Goal: Find specific page/section: Find specific page/section

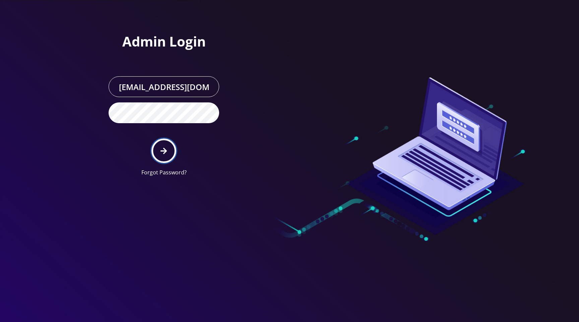
click at [163, 155] on button "submit" at bounding box center [163, 151] width 24 height 24
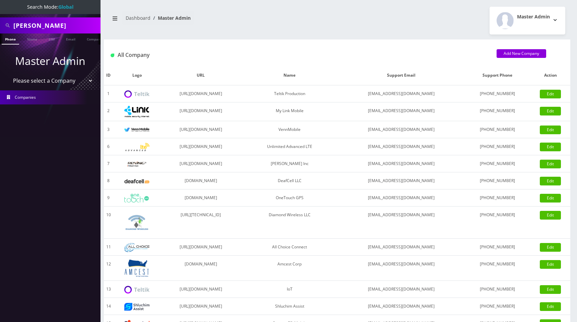
click at [43, 81] on select "Please select a Company Teltik Production My Link Mobile VennMobile Unlimited A…" at bounding box center [50, 80] width 85 height 13
select select "1"
click at [8, 74] on select "Please select a Company Teltik Production My Link Mobile VennMobile Unlimited A…" at bounding box center [50, 80] width 85 height 13
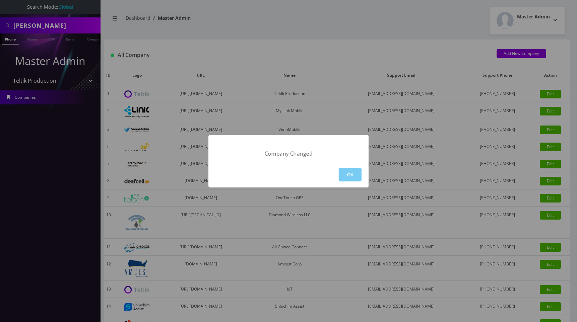
click at [354, 176] on button "OK" at bounding box center [350, 175] width 23 height 14
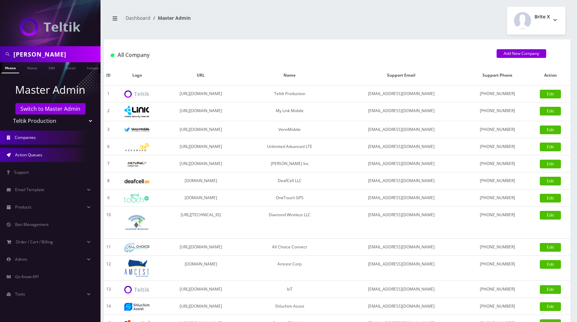
click at [27, 157] on span "Action Queues" at bounding box center [28, 155] width 27 height 6
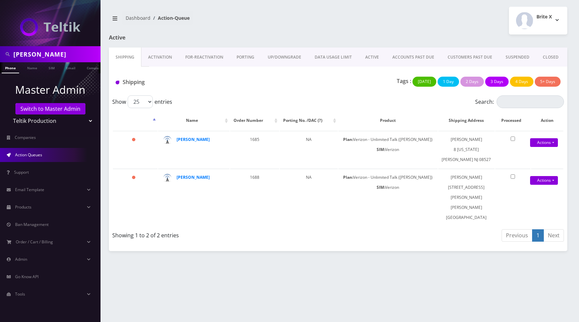
click at [169, 57] on link "Activation" at bounding box center [159, 57] width 37 height 19
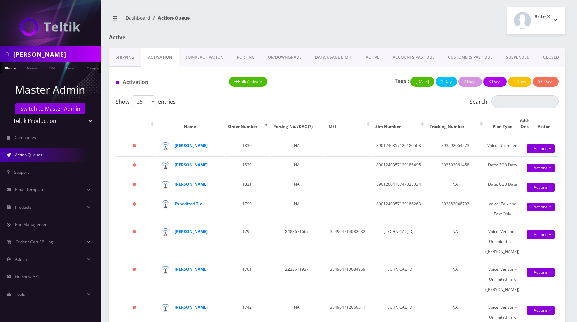
click at [198, 57] on link "FOR-REActivation" at bounding box center [204, 57] width 51 height 19
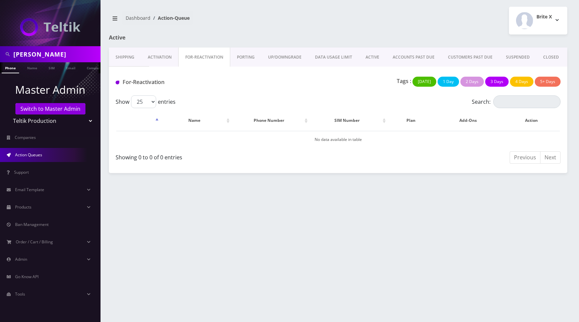
click at [247, 57] on link "PORTING" at bounding box center [245, 57] width 31 height 19
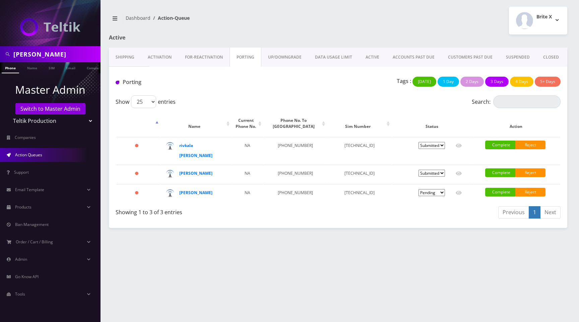
click at [287, 59] on link "UP/DOWNGRADE" at bounding box center [284, 57] width 47 height 19
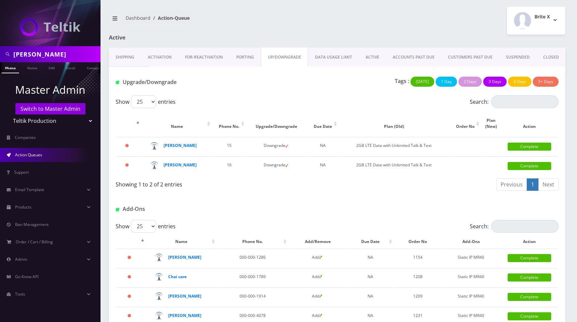
click at [333, 58] on link "DATA USAGE LIMIT" at bounding box center [333, 57] width 51 height 19
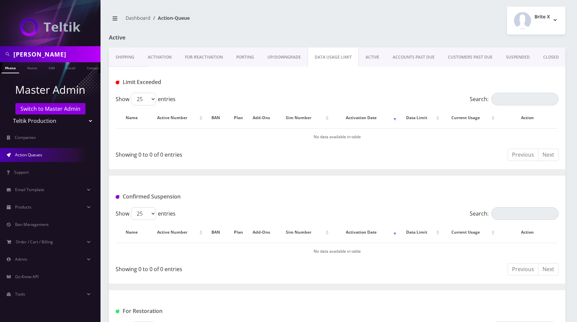
click at [371, 58] on link "ACTIVE" at bounding box center [372, 57] width 27 height 19
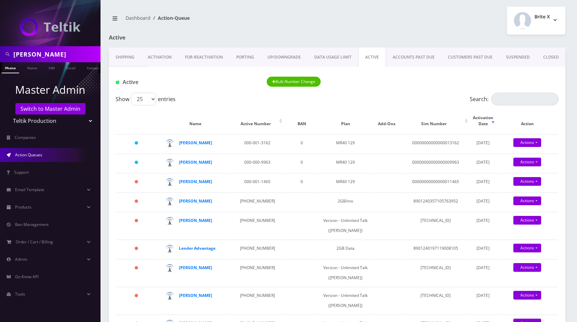
click at [408, 58] on link "ACCOUNTS PAST DUE" at bounding box center [413, 57] width 55 height 19
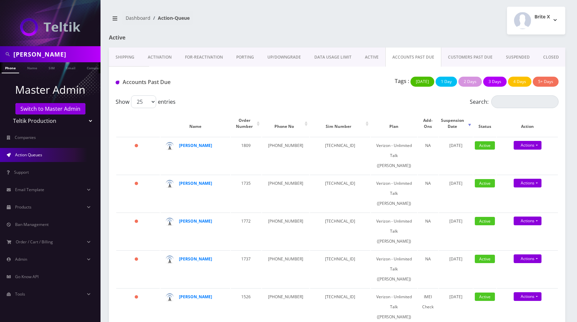
click at [463, 57] on link "CUSTOMERS PAST DUE" at bounding box center [470, 57] width 58 height 19
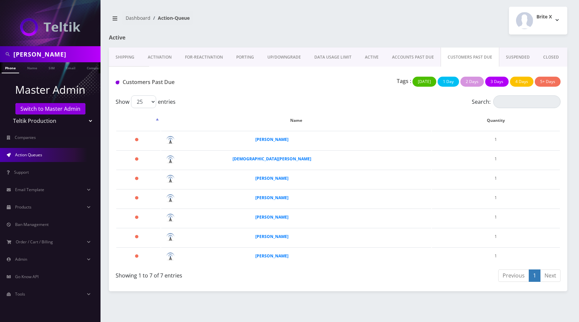
click at [510, 57] on link "SUSPENDED" at bounding box center [517, 57] width 37 height 19
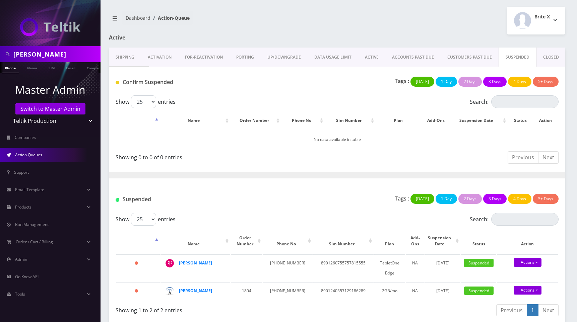
click at [545, 57] on link "CLOSED" at bounding box center [550, 57] width 29 height 19
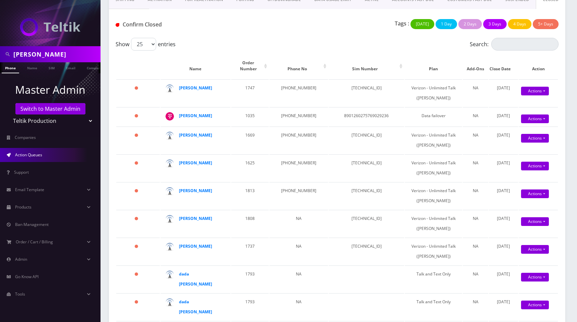
scroll to position [72, 0]
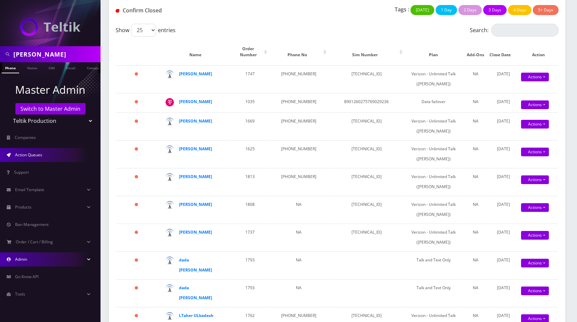
click at [30, 261] on link "Admin" at bounding box center [50, 259] width 100 height 14
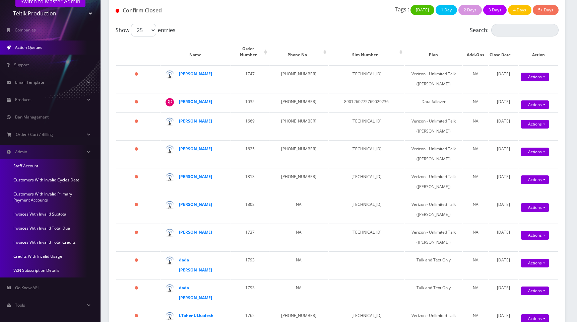
scroll to position [111, 0]
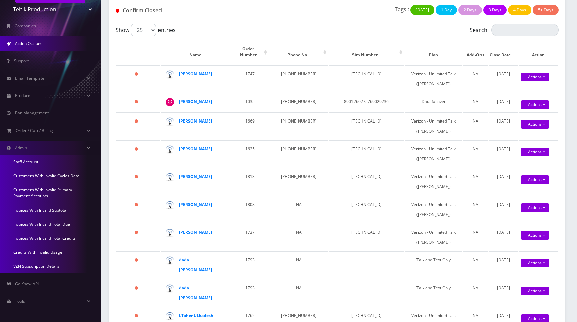
click at [36, 238] on link "Invoices With Invalid Total Credits" at bounding box center [50, 238] width 100 height 14
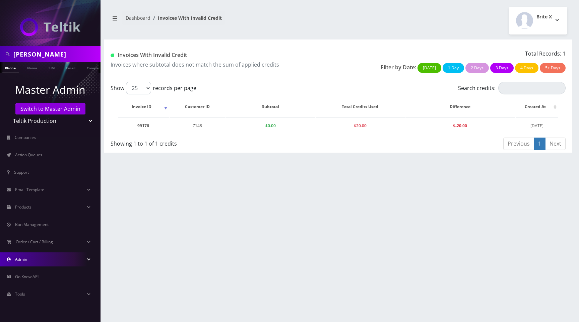
click at [23, 264] on link "Admin" at bounding box center [50, 259] width 100 height 14
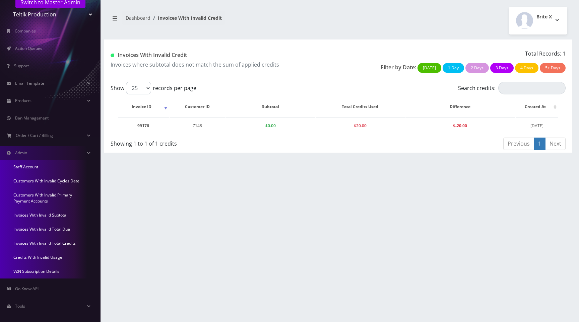
scroll to position [107, 0]
click at [58, 177] on link "Customers With Invalid Cycles Date" at bounding box center [50, 180] width 100 height 14
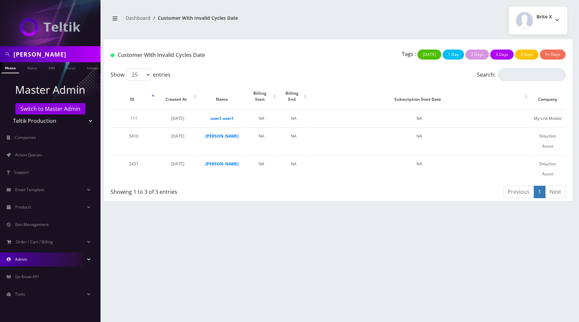
click at [35, 260] on link "Admin" at bounding box center [50, 259] width 100 height 14
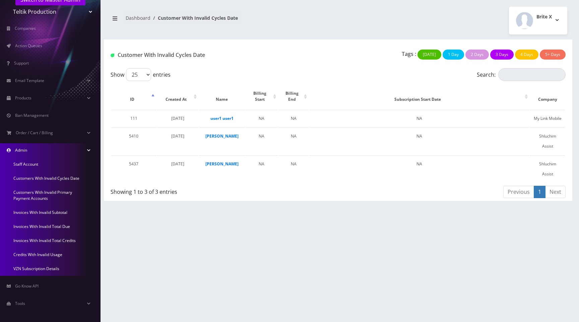
scroll to position [111, 0]
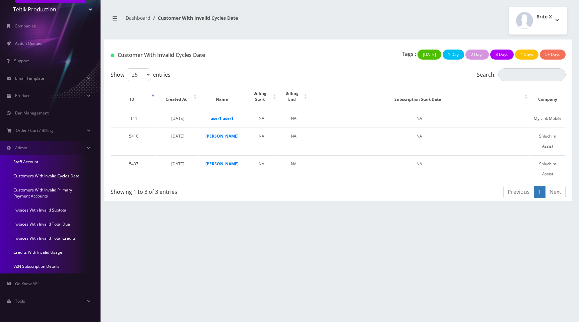
drag, startPoint x: 35, startPoint y: 252, endPoint x: 41, endPoint y: 252, distance: 5.4
click at [35, 252] on link "Credits With Invalid Usage" at bounding box center [50, 252] width 100 height 14
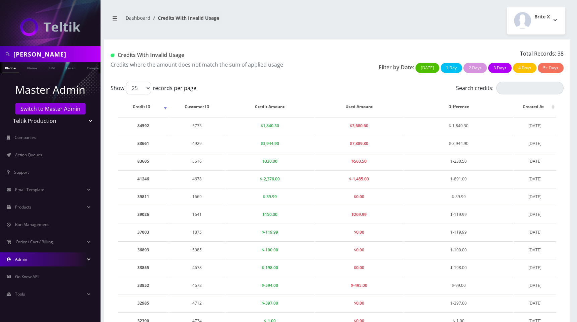
click at [36, 260] on link "Admin" at bounding box center [50, 259] width 100 height 14
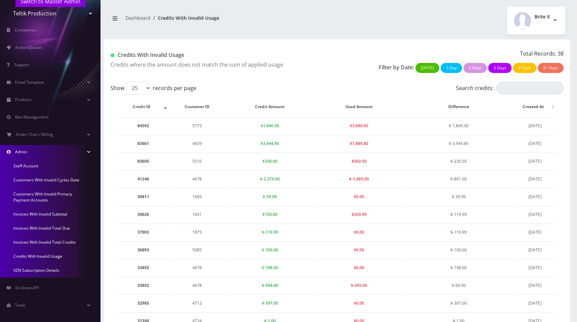
scroll to position [111, 0]
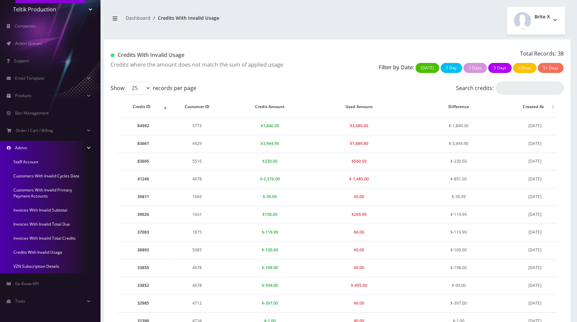
click at [50, 224] on link "Invoices With Invalid Total Due" at bounding box center [50, 224] width 100 height 14
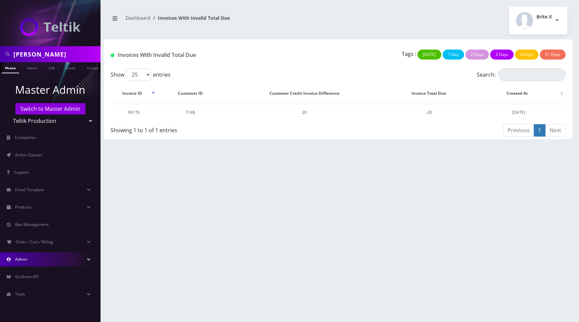
click at [27, 260] on span "Admin" at bounding box center [21, 259] width 12 height 6
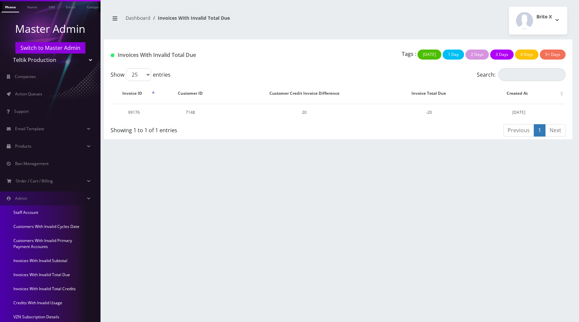
scroll to position [63, 0]
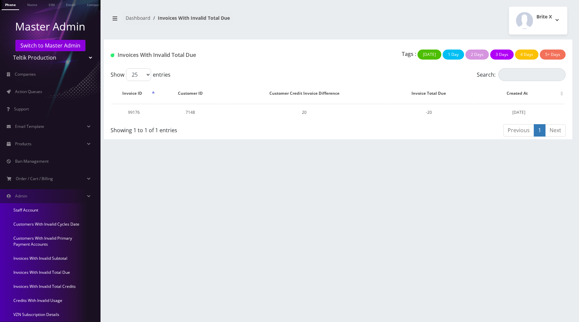
click at [44, 270] on link "Invoices With Invalid Total Due" at bounding box center [50, 273] width 100 height 14
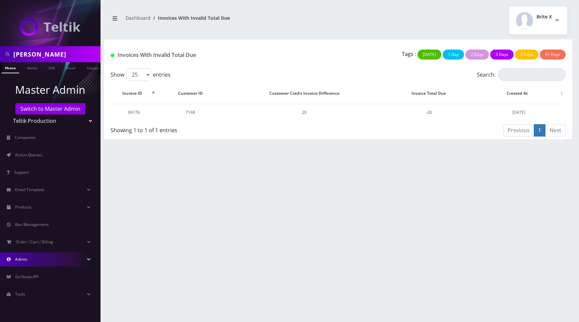
click at [54, 257] on link "Admin" at bounding box center [50, 259] width 100 height 14
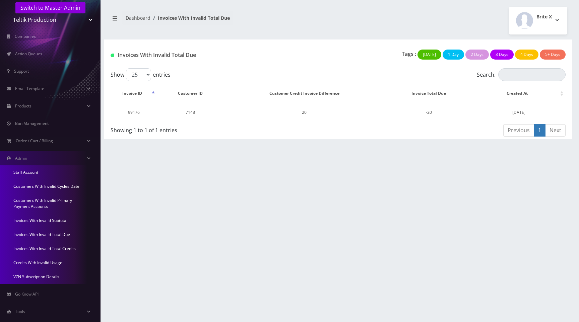
scroll to position [111, 0]
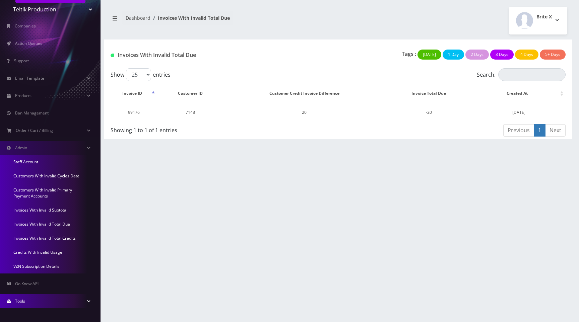
click at [38, 298] on link "Tools" at bounding box center [50, 301] width 100 height 14
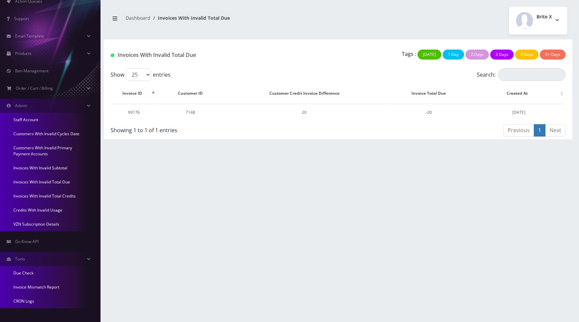
click at [36, 286] on link "Invoice Mismatch Report" at bounding box center [50, 287] width 100 height 14
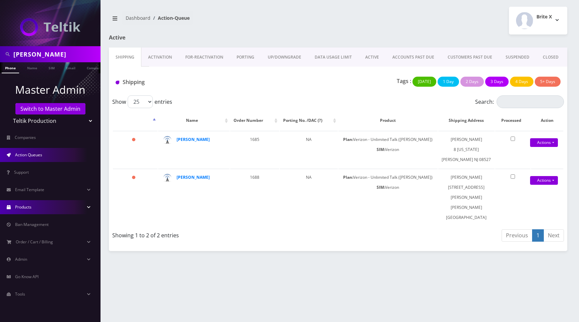
click at [34, 208] on link "Products" at bounding box center [50, 207] width 100 height 14
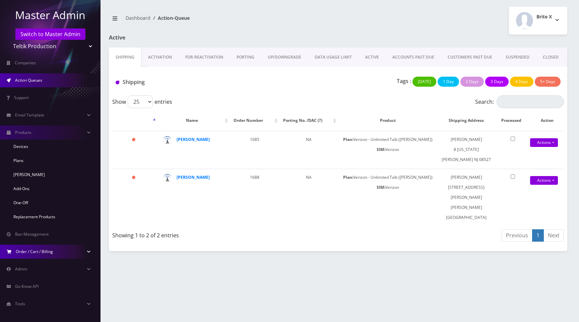
scroll to position [77, 0]
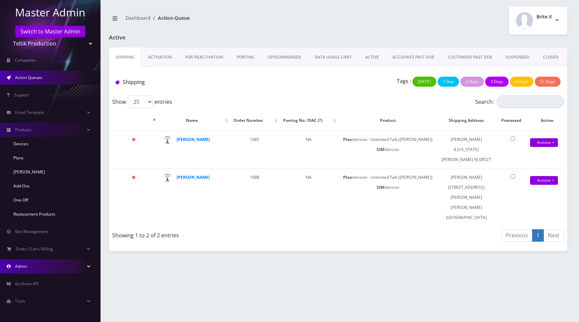
click at [39, 268] on link "Admin" at bounding box center [50, 266] width 100 height 14
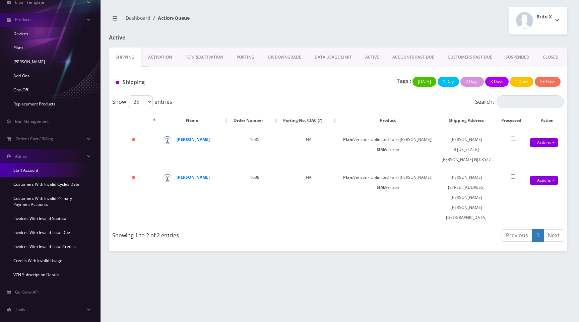
scroll to position [196, 0]
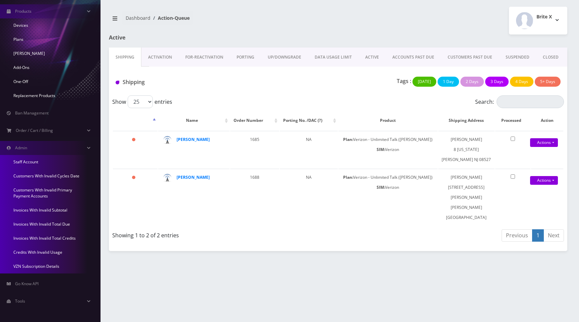
click at [52, 191] on link "Customers With Invalid Primary Payment Accounts" at bounding box center [50, 193] width 100 height 20
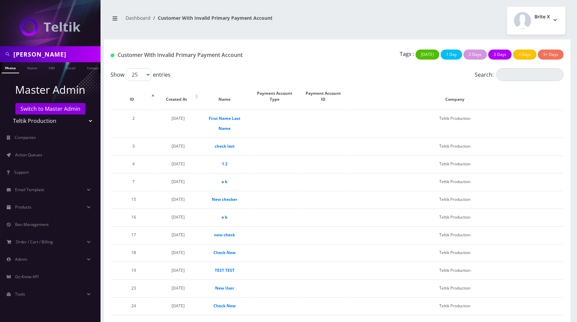
scroll to position [345, 0]
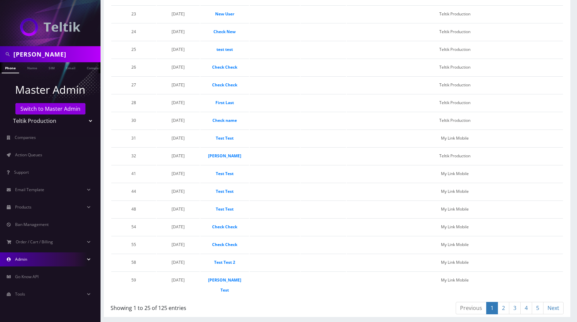
click at [32, 263] on link "Admin" at bounding box center [50, 259] width 100 height 14
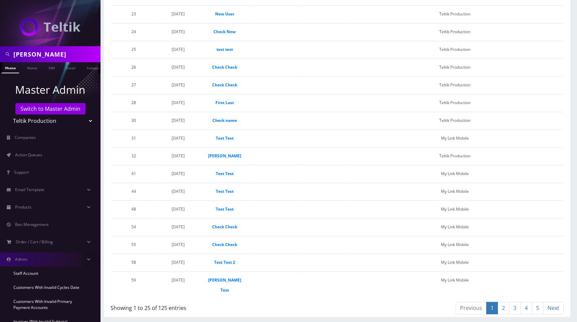
scroll to position [111, 0]
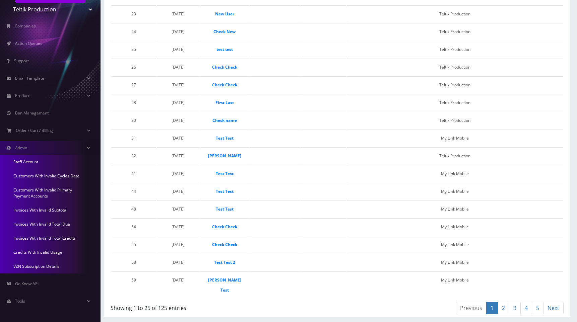
click at [30, 252] on link "Credits With Invalid Usage" at bounding box center [50, 252] width 100 height 14
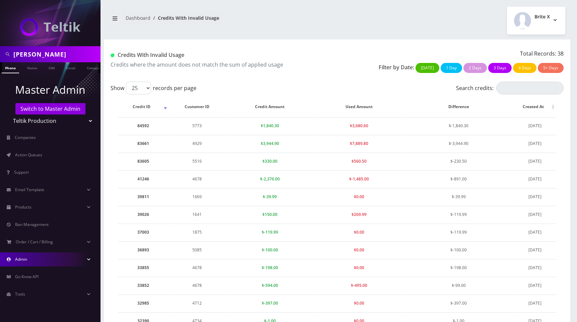
click at [389, 22] on div "Brite X Logout" at bounding box center [453, 21] width 233 height 28
click at [415, 21] on div "Brite X Logout" at bounding box center [453, 21] width 233 height 28
click at [412, 13] on div "Brite X Logout" at bounding box center [453, 21] width 233 height 28
click at [395, 17] on div "Brite X Logout" at bounding box center [453, 21] width 233 height 28
click at [414, 16] on div "Brite X Logout" at bounding box center [453, 21] width 233 height 28
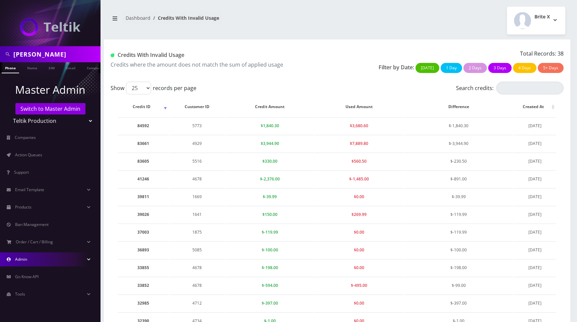
click at [388, 8] on div "Brite X Logout" at bounding box center [453, 21] width 233 height 28
click at [38, 158] on link "Action Queues" at bounding box center [50, 155] width 100 height 14
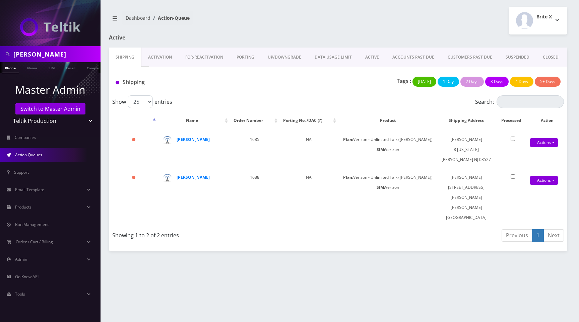
click at [376, 26] on div "Brite X Logout" at bounding box center [455, 21] width 234 height 28
click at [384, 15] on div "Brite X Logout" at bounding box center [455, 21] width 234 height 28
click at [394, 28] on div "Brite X Logout" at bounding box center [455, 21] width 234 height 28
click at [31, 188] on span "Email Template" at bounding box center [29, 190] width 29 height 6
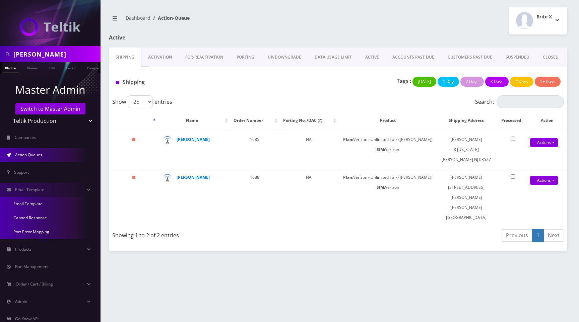
click at [33, 203] on link "Email Template" at bounding box center [50, 204] width 100 height 14
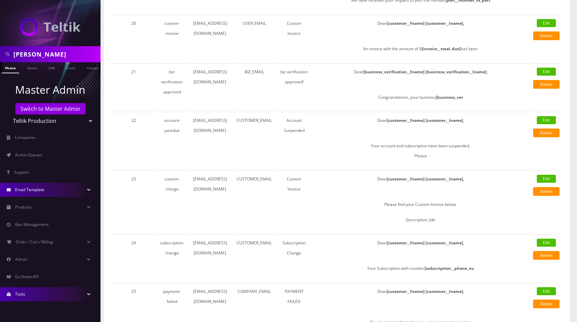
scroll to position [963, 0]
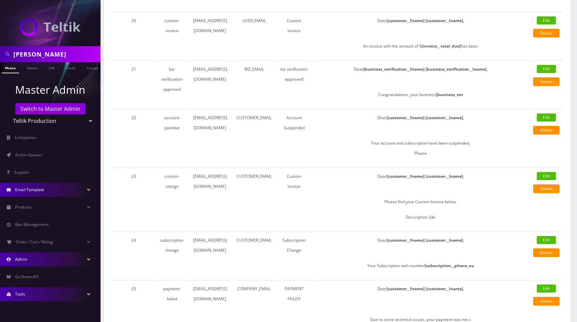
click at [28, 257] on link "Admin" at bounding box center [50, 259] width 100 height 14
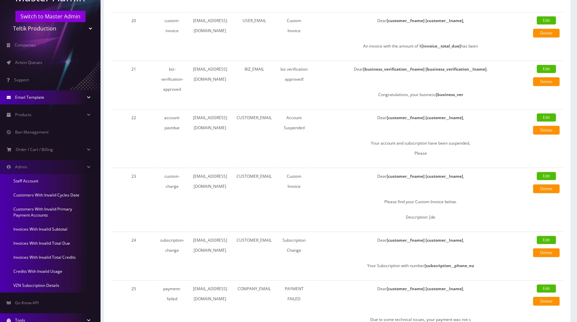
scroll to position [105, 0]
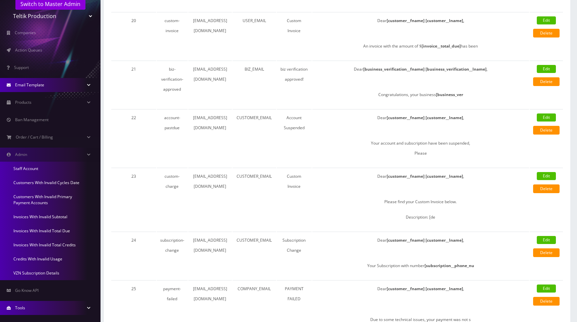
click at [40, 242] on link "Invoices With Invalid Total Credits" at bounding box center [50, 245] width 100 height 14
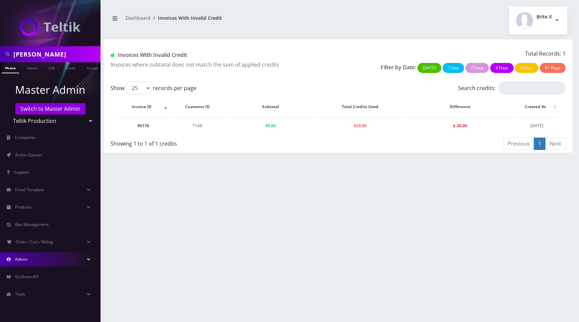
click at [39, 262] on link "Admin" at bounding box center [50, 259] width 100 height 14
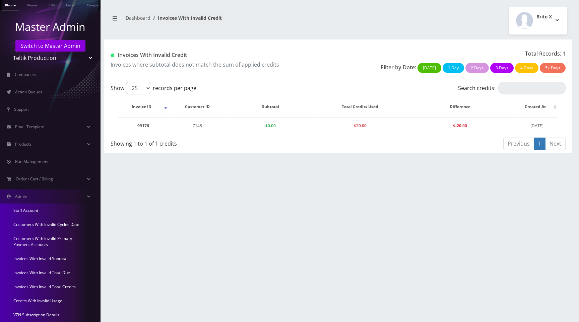
scroll to position [65, 0]
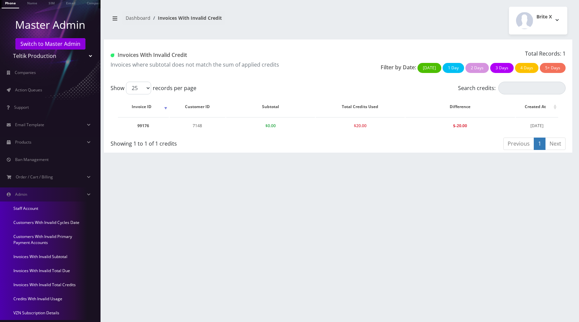
click at [46, 267] on link "Invoices With Invalid Total Due" at bounding box center [50, 271] width 100 height 14
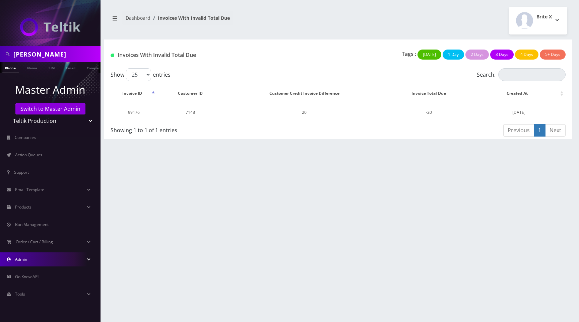
click at [34, 260] on link "Admin" at bounding box center [50, 259] width 100 height 14
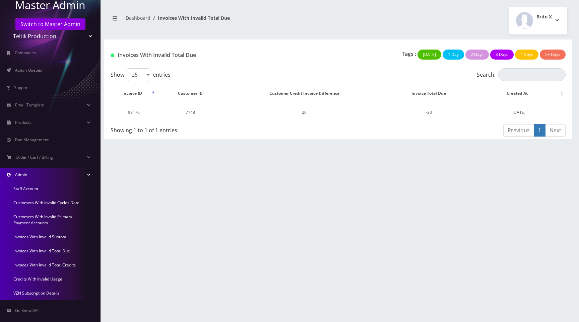
scroll to position [99, 0]
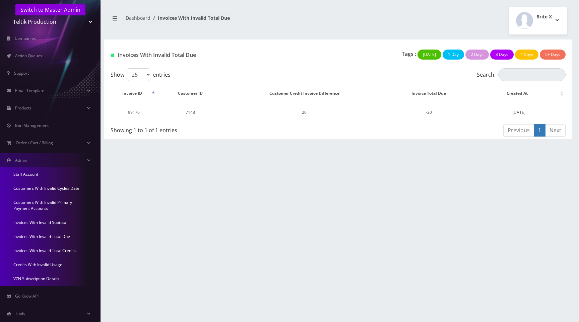
click at [42, 266] on link "Credits With Invalid Usage" at bounding box center [50, 265] width 100 height 14
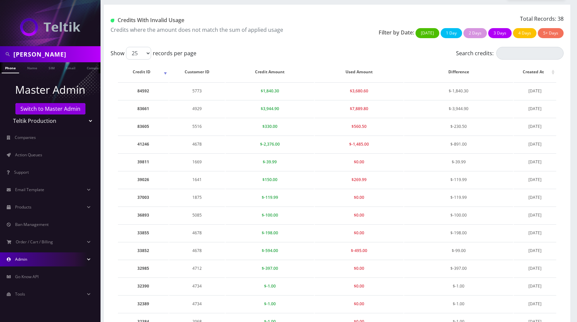
scroll to position [37, 0]
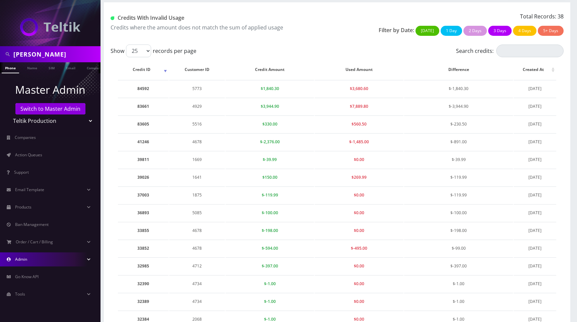
click at [42, 266] on link "Admin" at bounding box center [50, 259] width 100 height 14
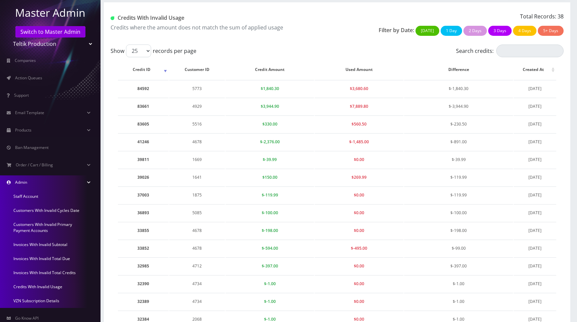
scroll to position [78, 0]
click at [45, 257] on link "Invoices With Invalid Total Due" at bounding box center [50, 258] width 100 height 14
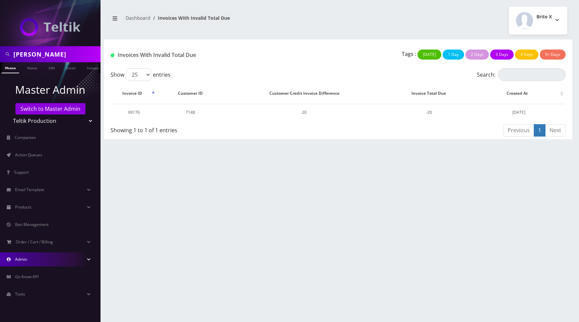
click at [38, 260] on link "Admin" at bounding box center [50, 259] width 100 height 14
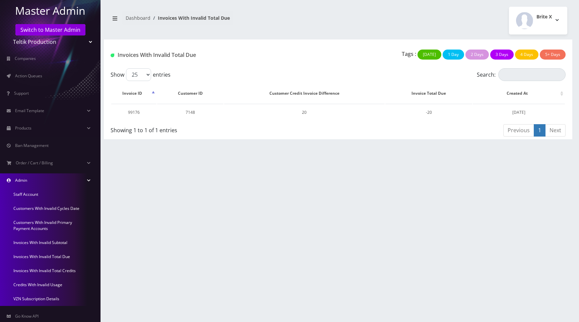
scroll to position [111, 0]
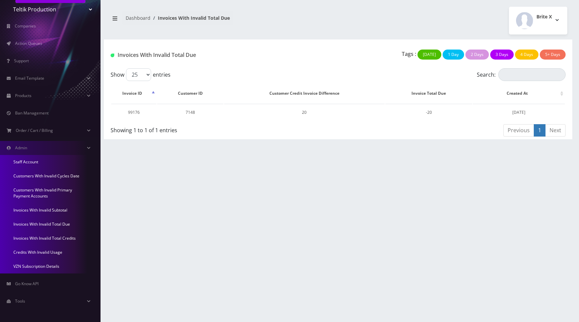
click at [44, 209] on link "Invoices With Invalid Subtotal" at bounding box center [50, 210] width 100 height 14
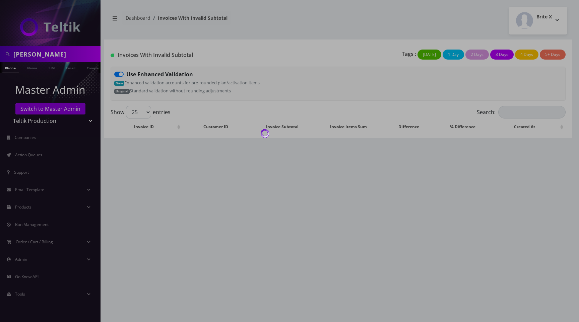
click at [347, 56] on div at bounding box center [289, 161] width 579 height 322
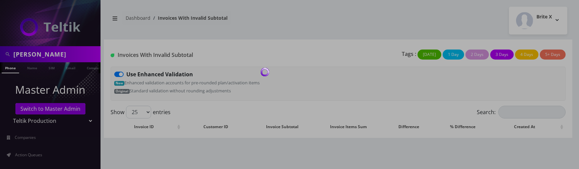
click at [358, 32] on div at bounding box center [289, 84] width 579 height 169
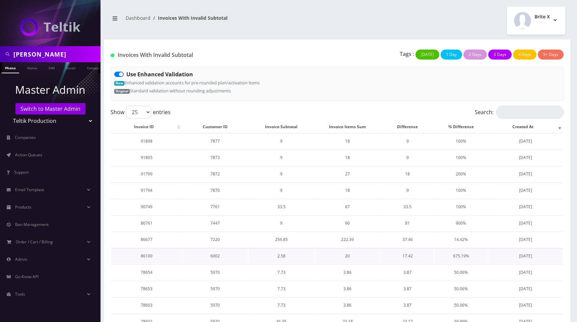
scroll to position [244, 0]
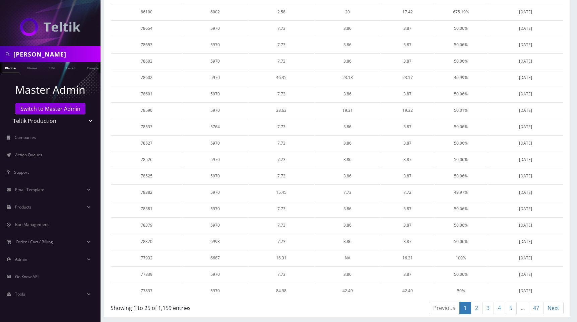
click at [535, 169] on link "47" at bounding box center [535, 308] width 15 height 12
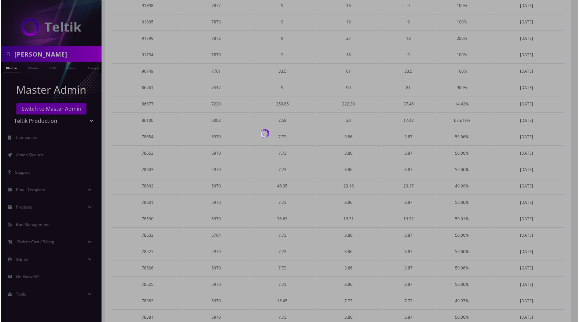
scroll to position [0, 0]
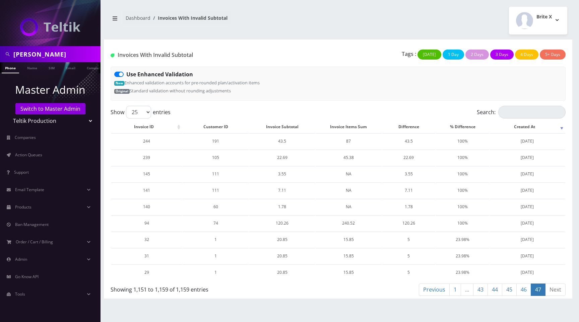
click at [370, 34] on div "Brite X Logout" at bounding box center [455, 21] width 234 height 28
click at [378, 35] on div "Ryan Baker Phone Name SIM Email Company Customer Dashboard Invoices With Invali…" at bounding box center [337, 161] width 481 height 322
drag, startPoint x: 456, startPoint y: 33, endPoint x: 508, endPoint y: 41, distance: 52.8
click at [460, 30] on div "Brite X Logout" at bounding box center [455, 21] width 234 height 28
click at [403, 24] on div "Brite X Logout" at bounding box center [455, 21] width 234 height 28
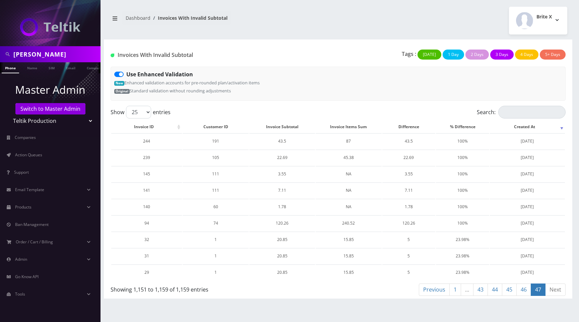
click at [358, 27] on div "Brite X Logout" at bounding box center [455, 21] width 234 height 28
click at [41, 136] on link "Companies" at bounding box center [50, 138] width 100 height 14
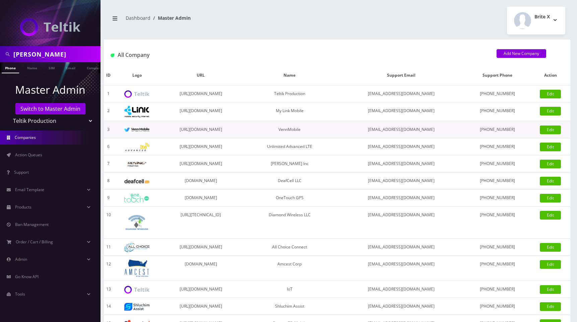
scroll to position [138, 0]
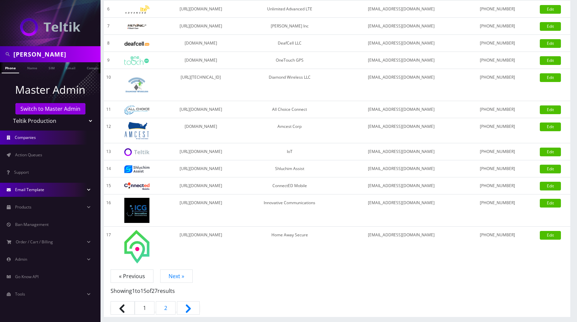
click at [48, 186] on link "Email Template" at bounding box center [50, 190] width 100 height 14
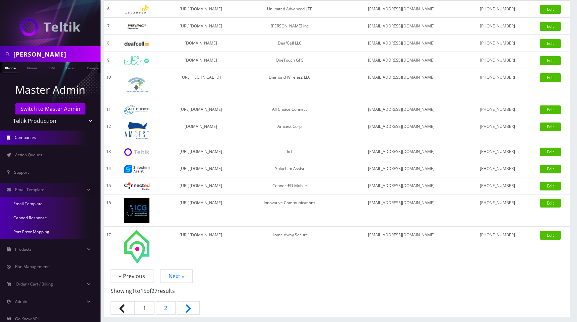
click at [33, 202] on link "Email Template" at bounding box center [50, 204] width 100 height 14
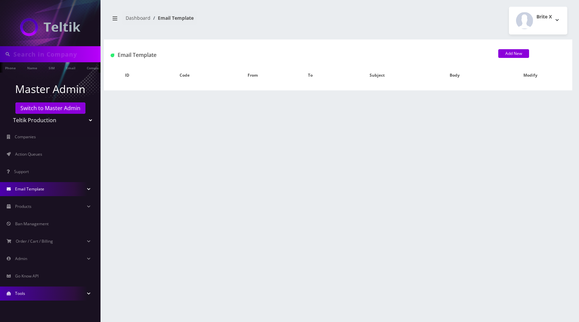
type input "[PERSON_NAME]"
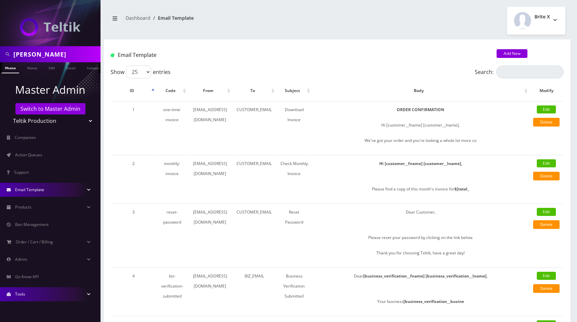
click at [357, 20] on div "Brite X Logout" at bounding box center [453, 21] width 233 height 28
click at [36, 135] on link "Companies" at bounding box center [50, 138] width 100 height 14
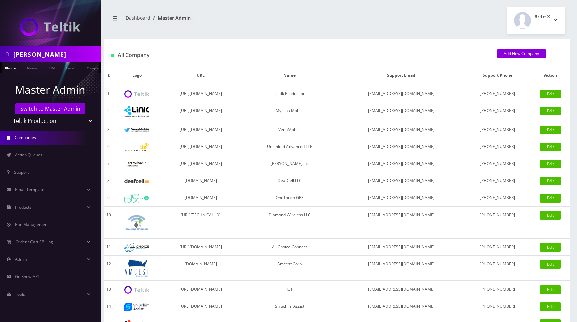
click at [397, 14] on div "Brite X Logout" at bounding box center [453, 21] width 233 height 28
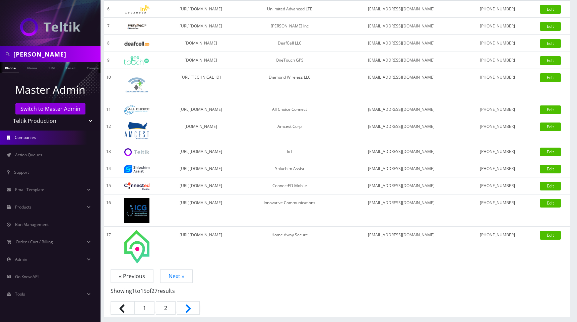
click at [163, 310] on link "2" at bounding box center [166, 307] width 20 height 13
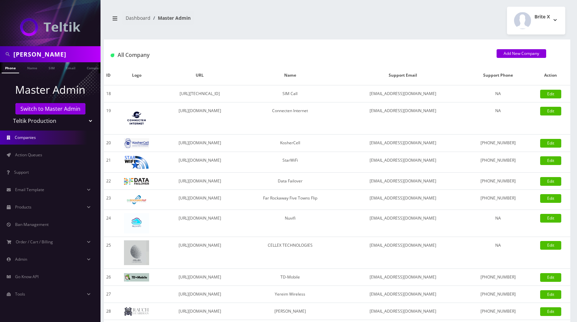
click at [346, 27] on div "Brite X Logout" at bounding box center [453, 21] width 233 height 28
